Goal: Check status: Check status

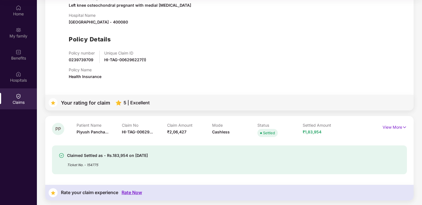
scroll to position [256, 0]
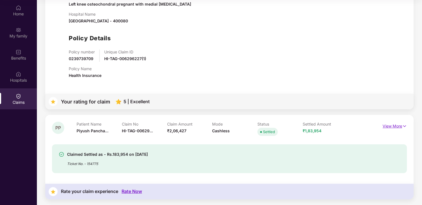
click at [396, 127] on p "View More" at bounding box center [394, 126] width 24 height 8
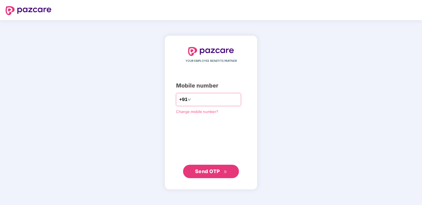
click at [198, 96] on input "number" at bounding box center [215, 99] width 46 height 9
type input "**********"
click at [210, 171] on span "Send OTP" at bounding box center [207, 171] width 25 height 6
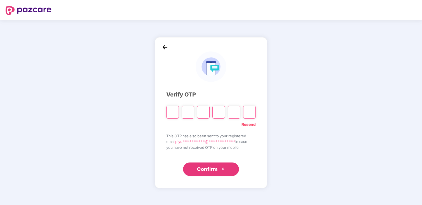
type input "*"
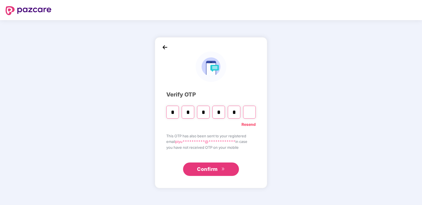
type input "*"
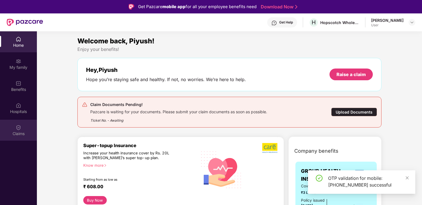
click at [19, 139] on div "Claims" at bounding box center [18, 130] width 37 height 21
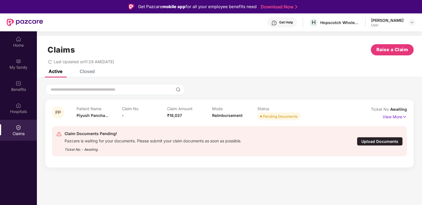
click at [91, 74] on div "Closed" at bounding box center [82, 71] width 23 height 12
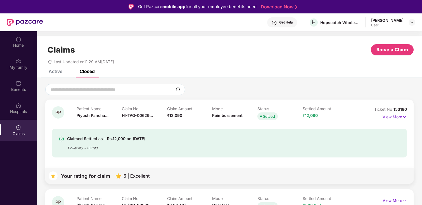
scroll to position [43, 0]
